Goal: Information Seeking & Learning: Learn about a topic

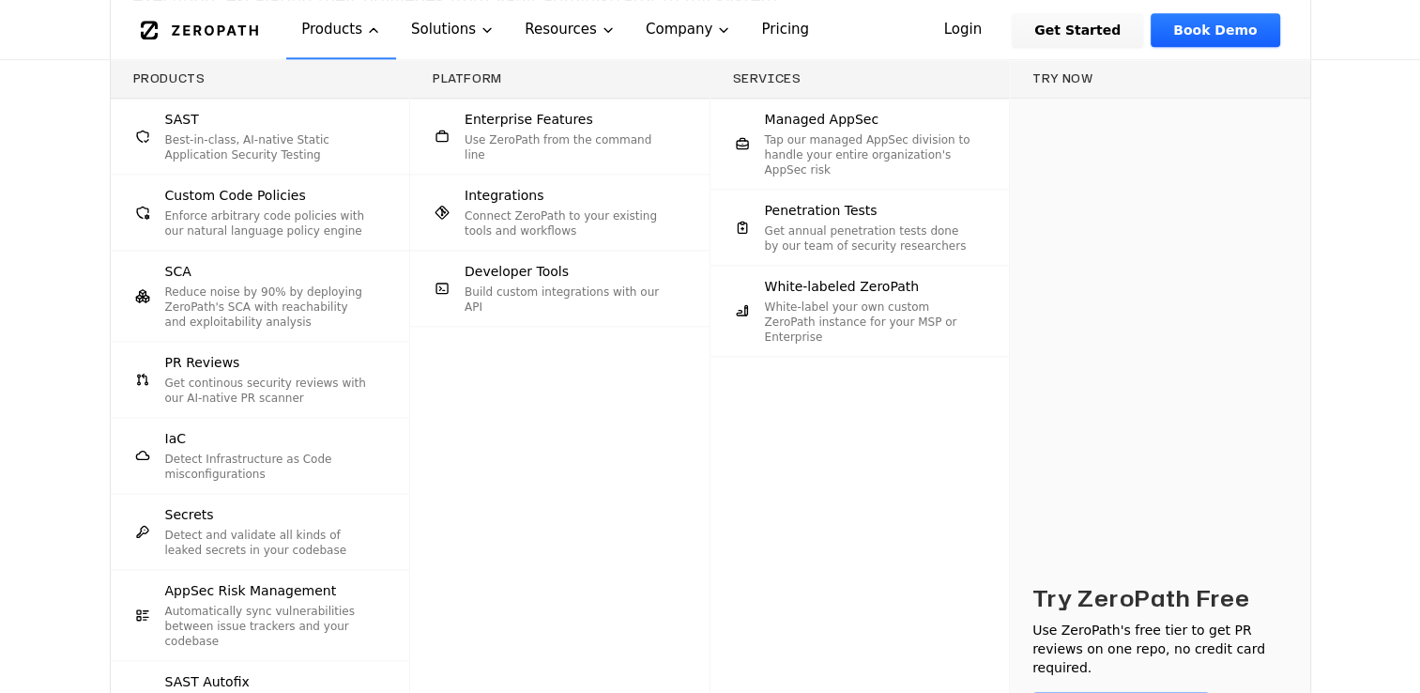
scroll to position [2347, 0]
click at [79, 491] on div "Products SAST Best-in-class, AI-native Static Application Security Testing Cust…" at bounding box center [710, 432] width 1420 height 745
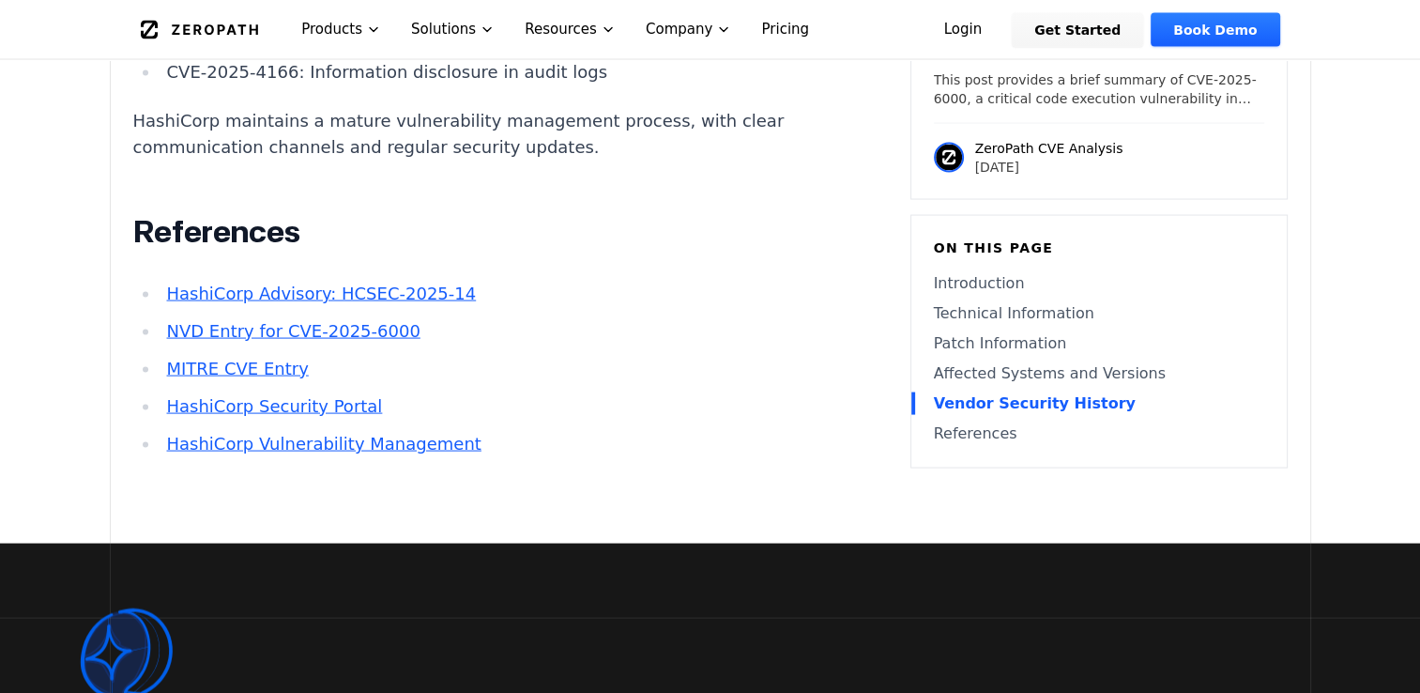
scroll to position [3718, 0]
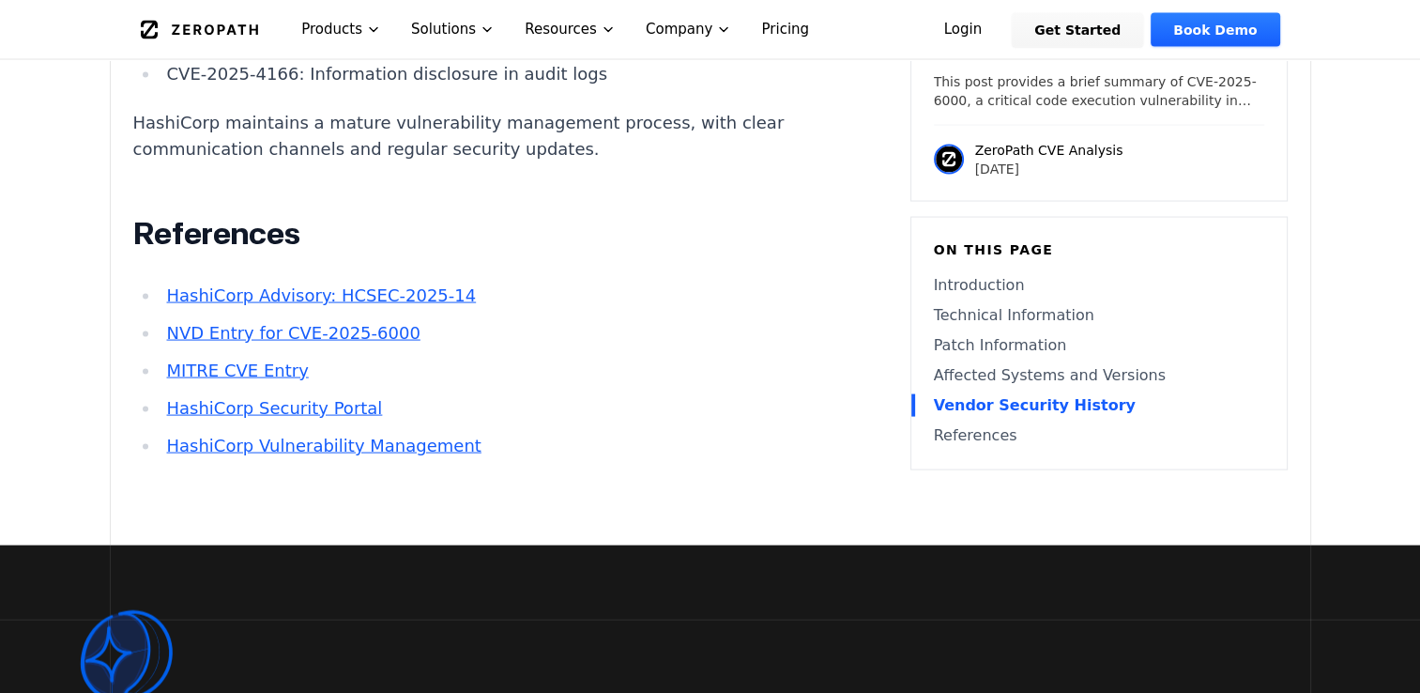
click at [248, 291] on link "HashiCorp Advisory: HCSEC-2025-14" at bounding box center [321, 295] width 310 height 20
click at [355, 332] on link "NVD Entry for CVE-2025-6000" at bounding box center [292, 333] width 253 height 20
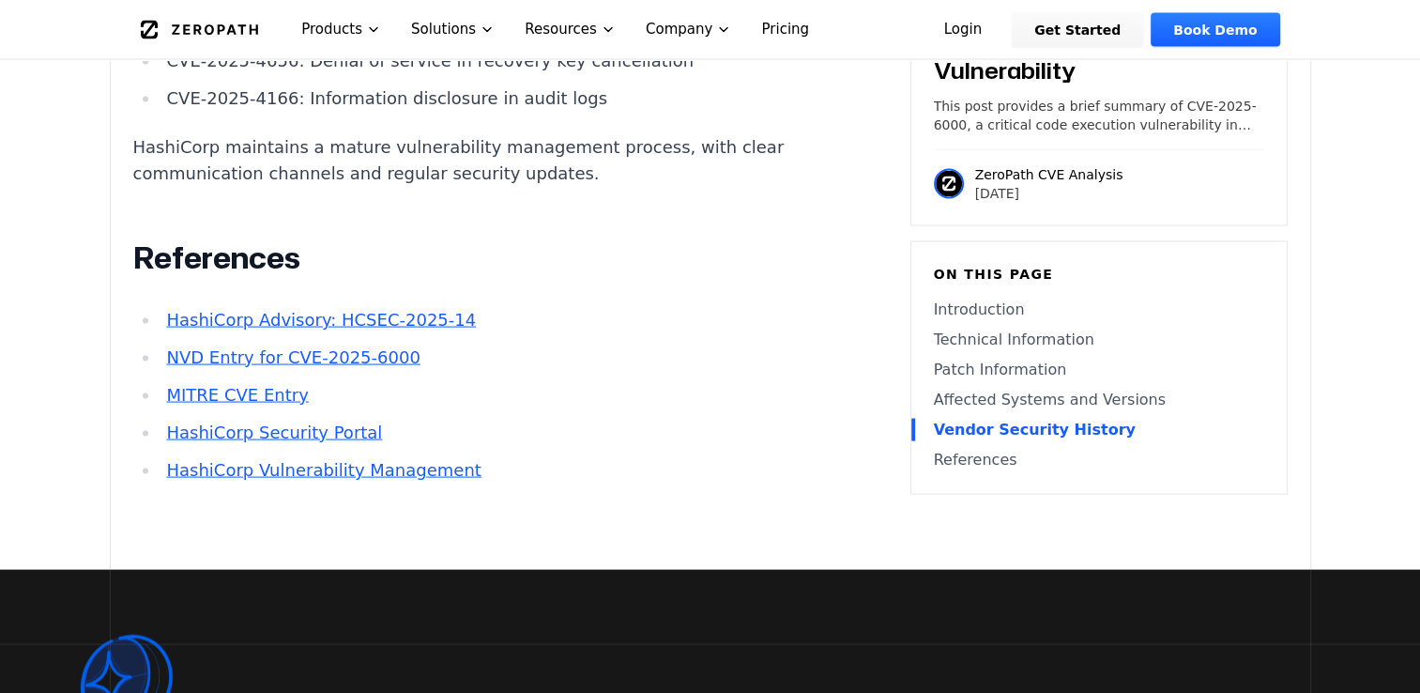
click at [278, 428] on link "HashiCorp Security Portal" at bounding box center [274, 432] width 216 height 20
click at [298, 460] on link "HashiCorp Vulnerability Management" at bounding box center [323, 470] width 314 height 20
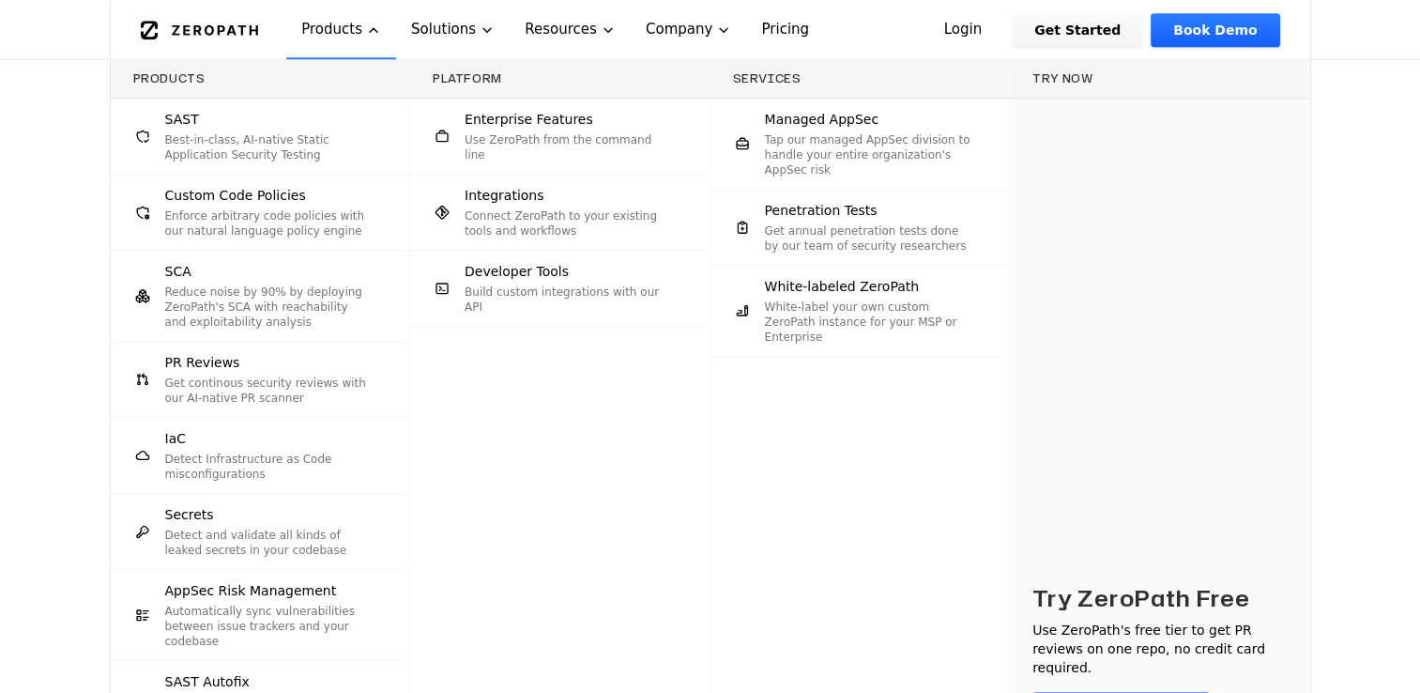
scroll to position [1729, 0]
